Goal: Communication & Community: Answer question/provide support

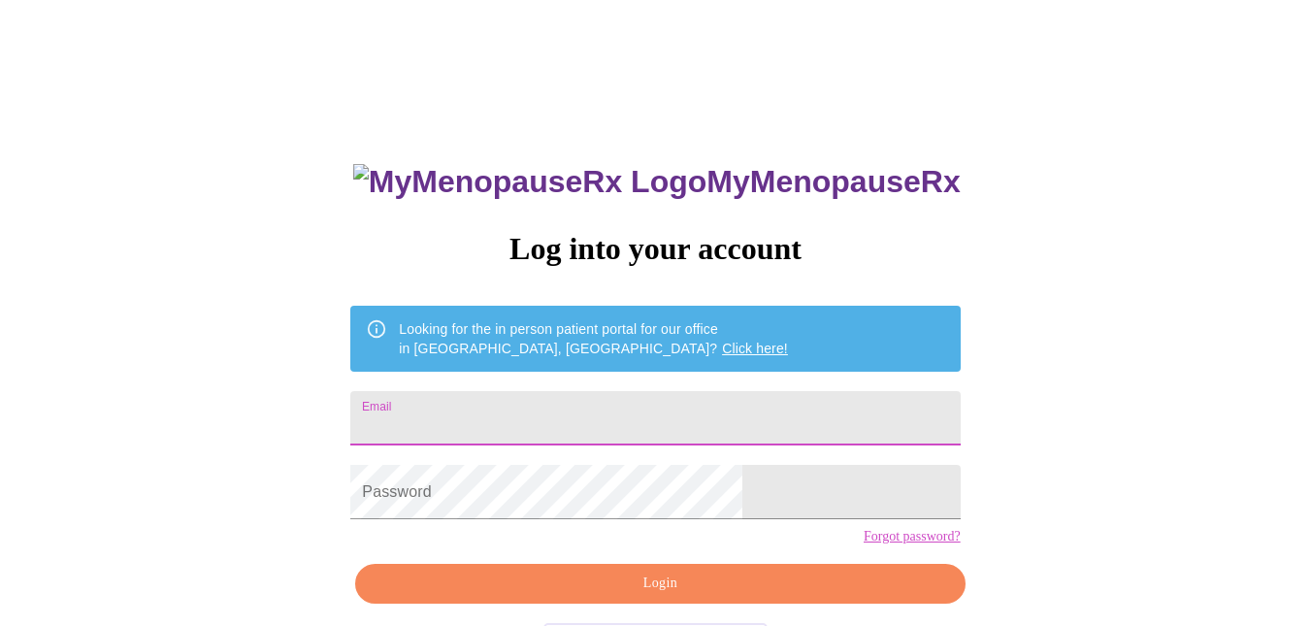
click at [530, 415] on input "Email" at bounding box center [654, 418] width 609 height 54
type input "[EMAIL_ADDRESS][DOMAIN_NAME]"
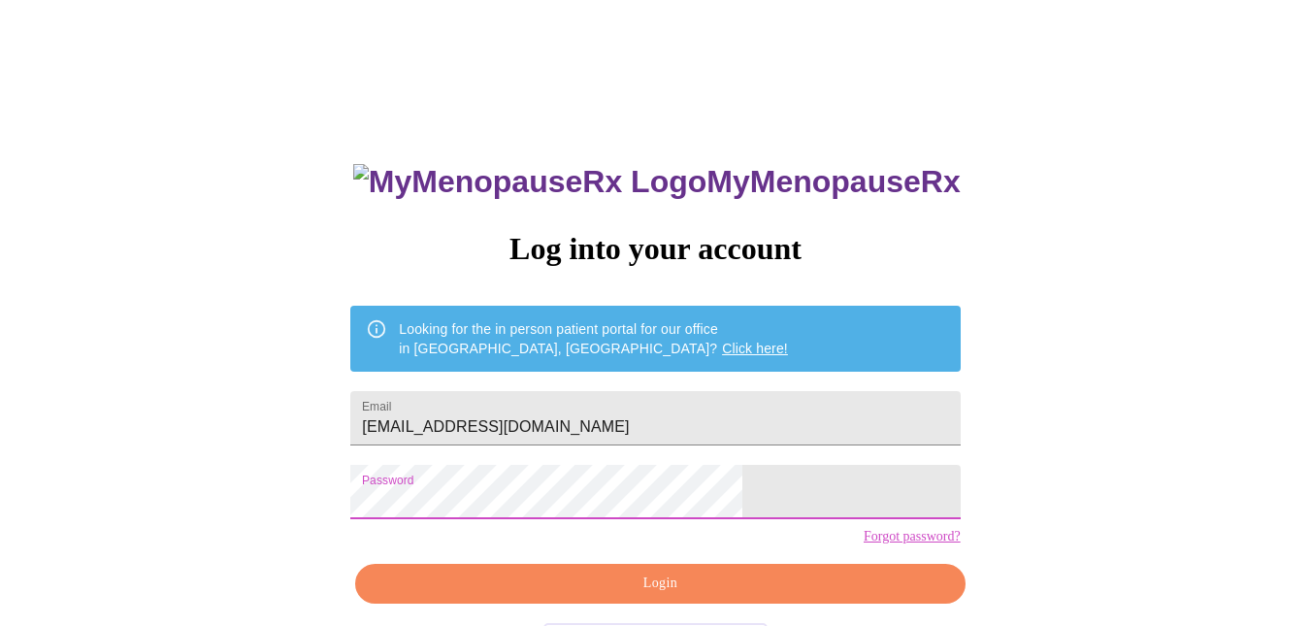
click at [568, 596] on span "Login" at bounding box center [660, 584] width 565 height 24
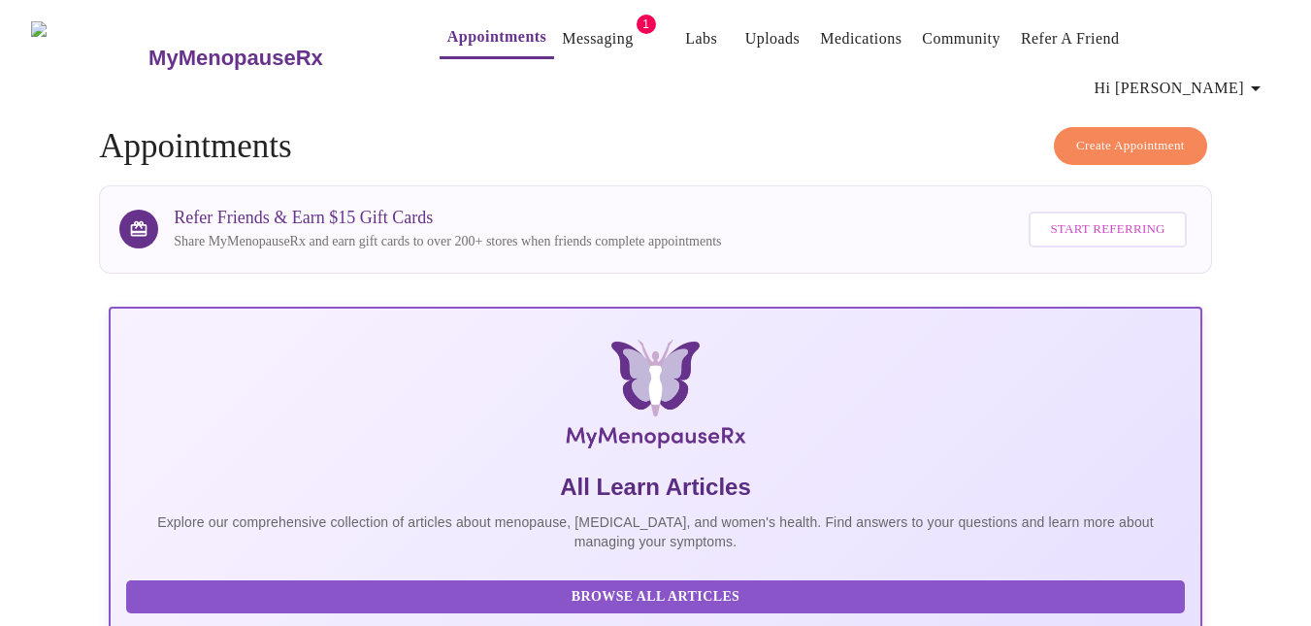
click at [562, 46] on link "Messaging" at bounding box center [597, 38] width 71 height 27
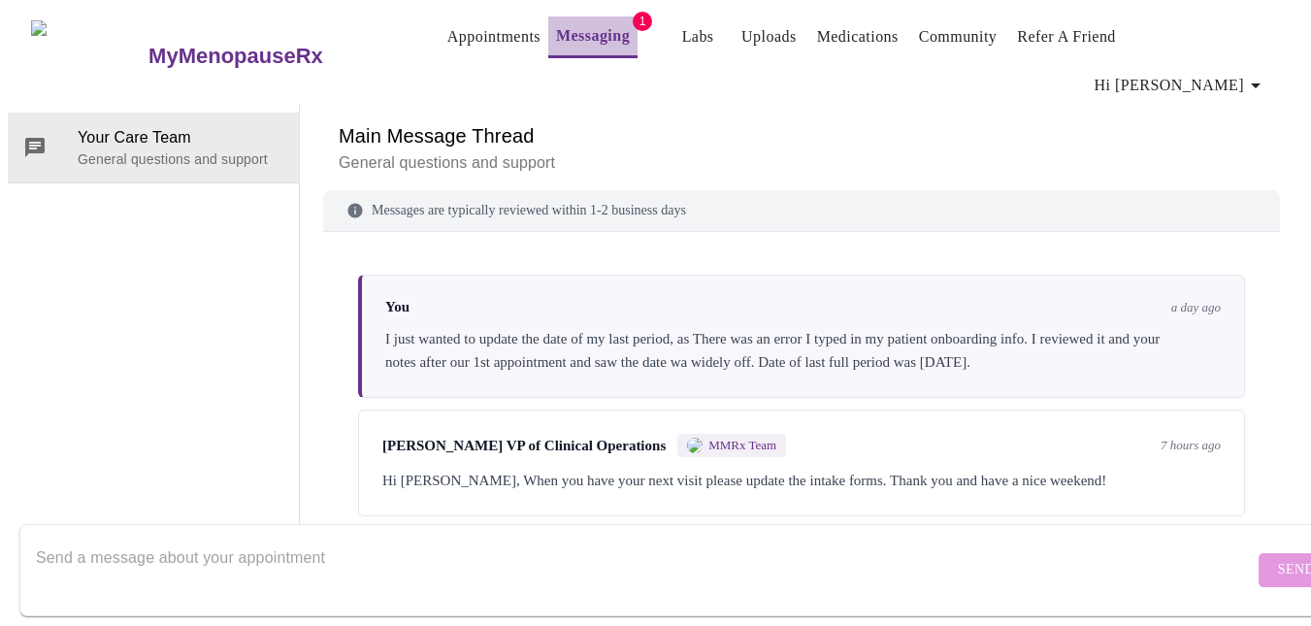
click at [556, 49] on link "Messaging" at bounding box center [593, 35] width 74 height 27
click at [295, 553] on textarea "Send a message about your appointment" at bounding box center [645, 570] width 1218 height 62
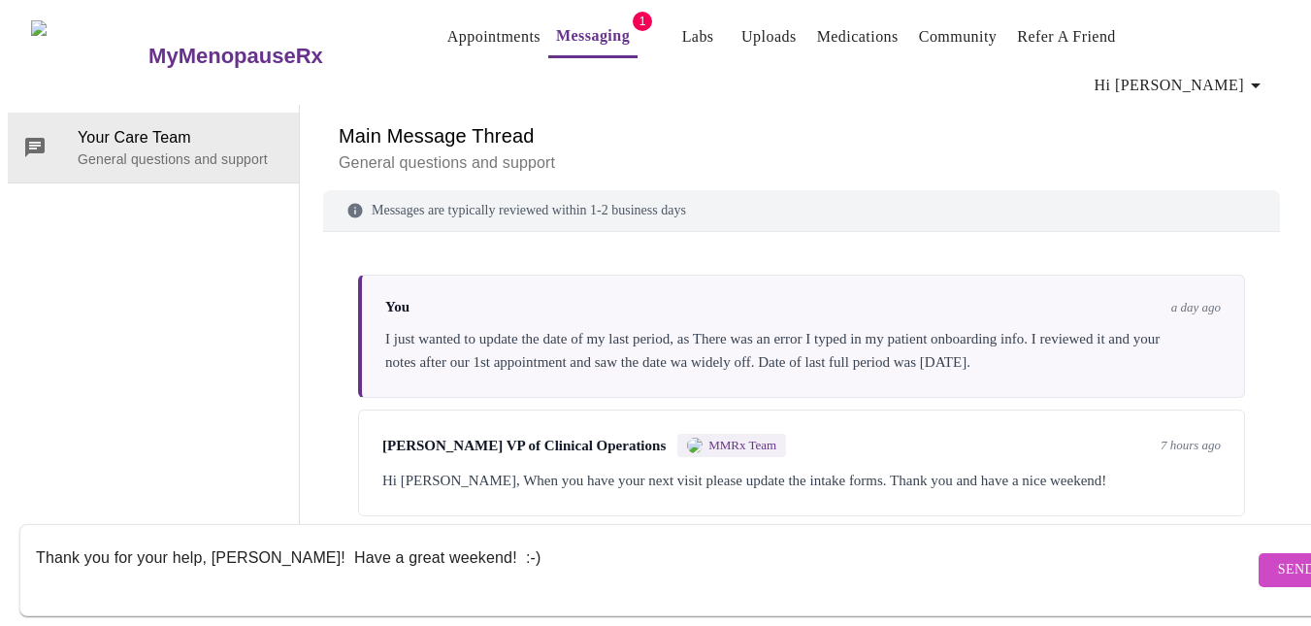
type textarea "Thank you for your help, [PERSON_NAME]! Have a great weekend! :-)"
click at [1278, 558] on span "Send" at bounding box center [1296, 570] width 37 height 24
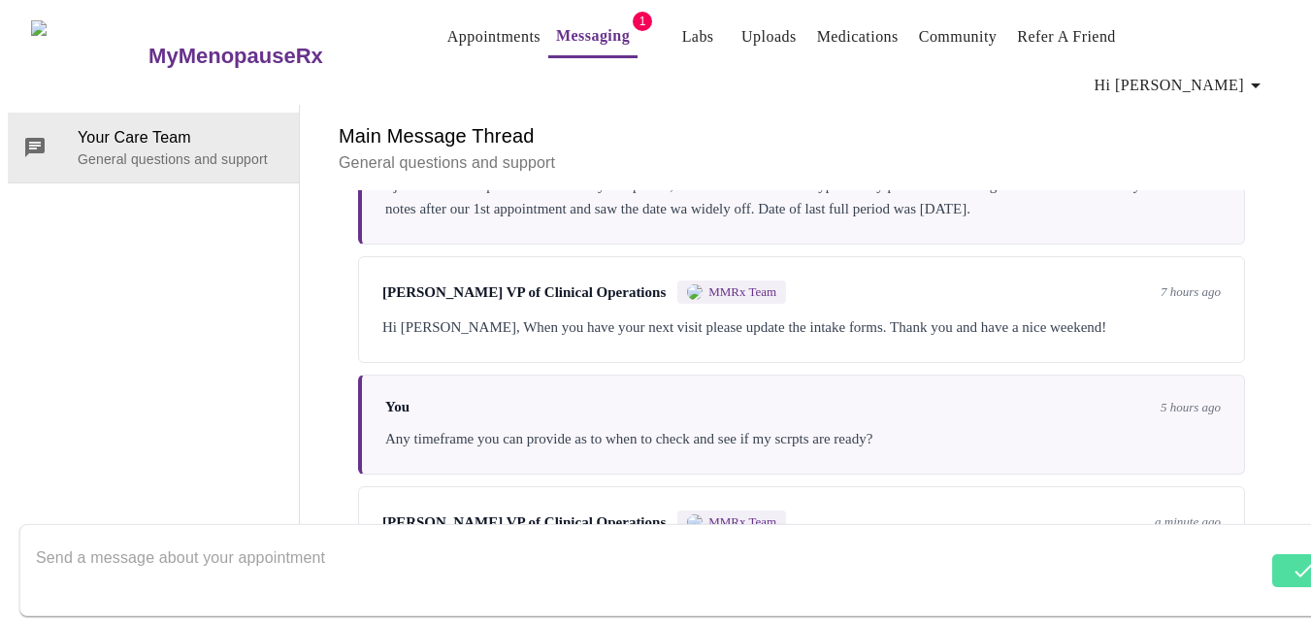
scroll to position [0, 0]
